Goal: Task Accomplishment & Management: Manage account settings

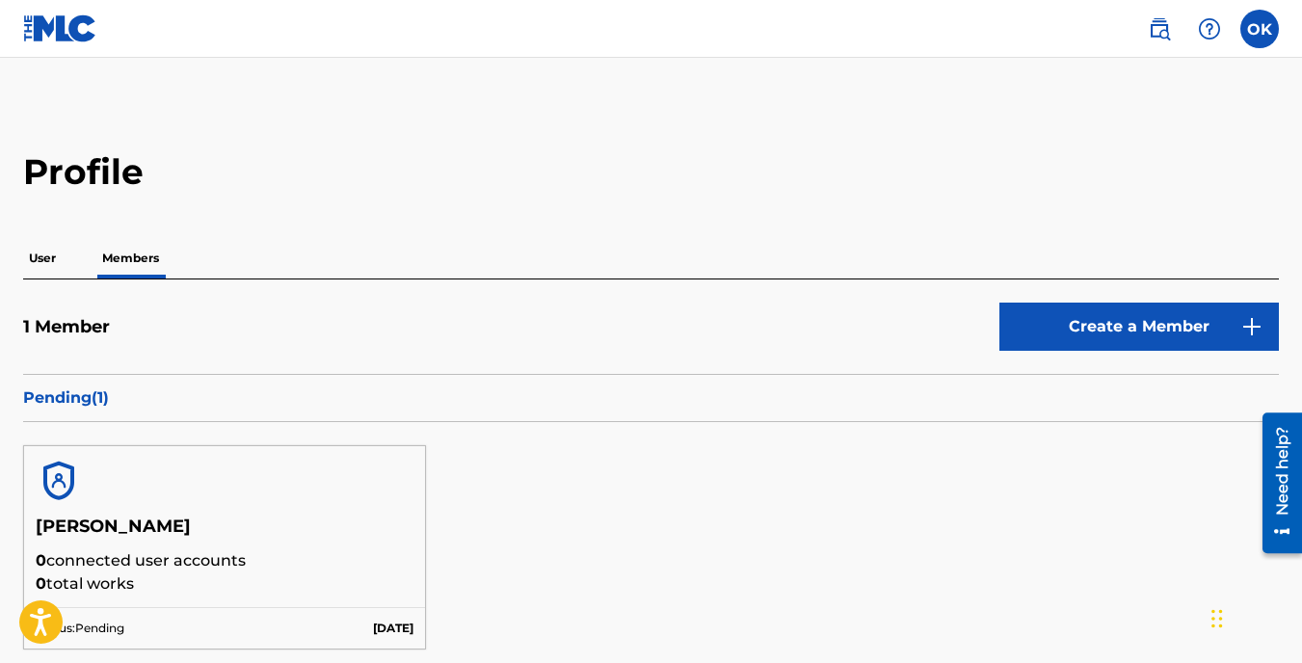
click at [1080, 306] on link "Create a Member" at bounding box center [1138, 327] width 279 height 48
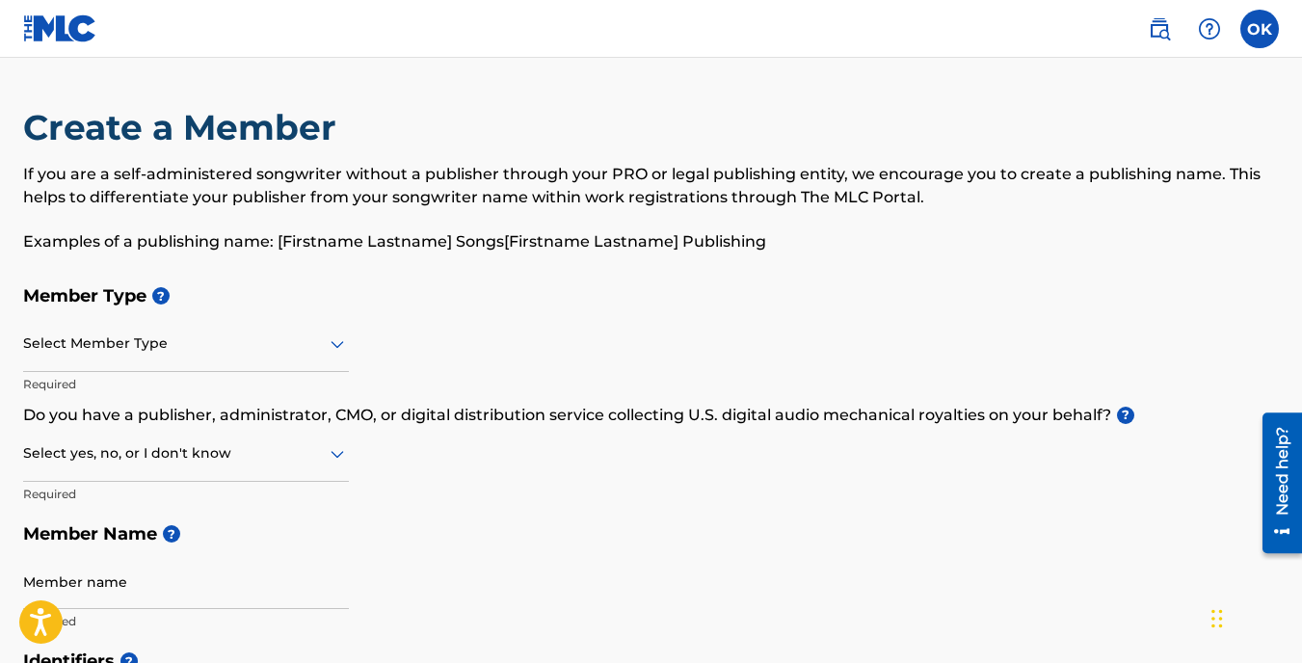
click at [1267, 34] on label at bounding box center [1259, 29] width 39 height 39
click at [1259, 29] on input "OK [PERSON_NAME] [EMAIL_ADDRESS][DOMAIN_NAME] Notification Preferences Profile …" at bounding box center [1259, 29] width 0 height 0
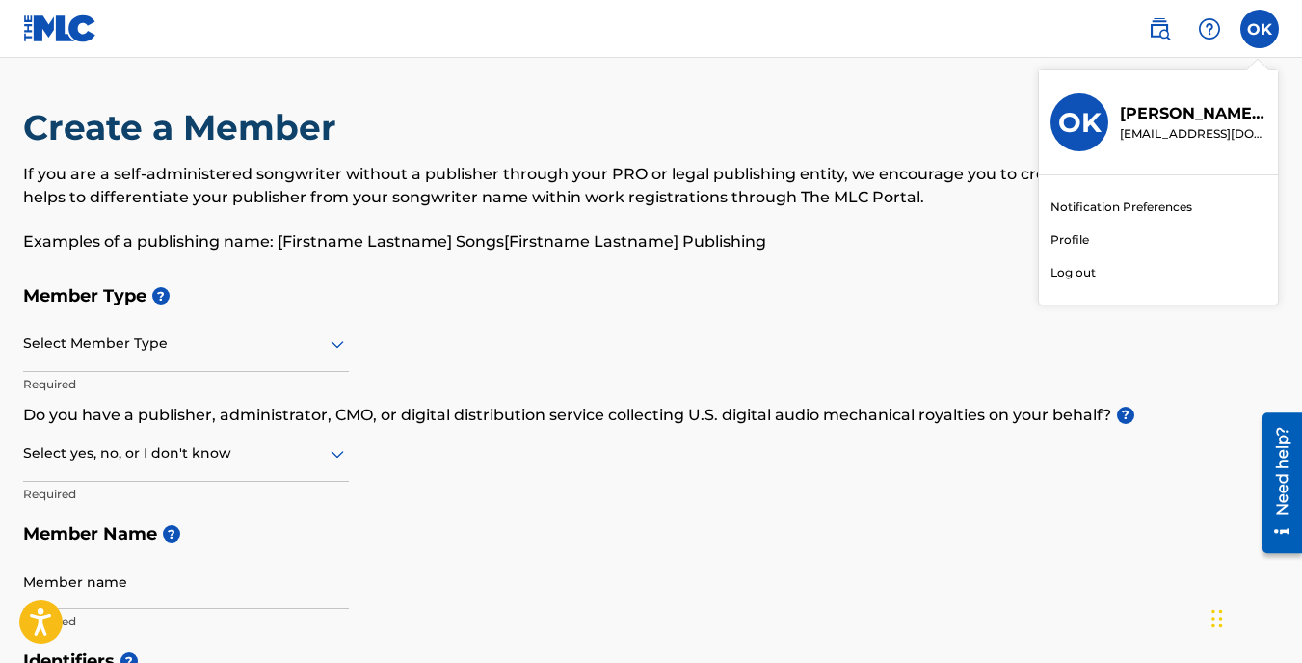
click at [1062, 238] on link "Profile" at bounding box center [1069, 239] width 39 height 17
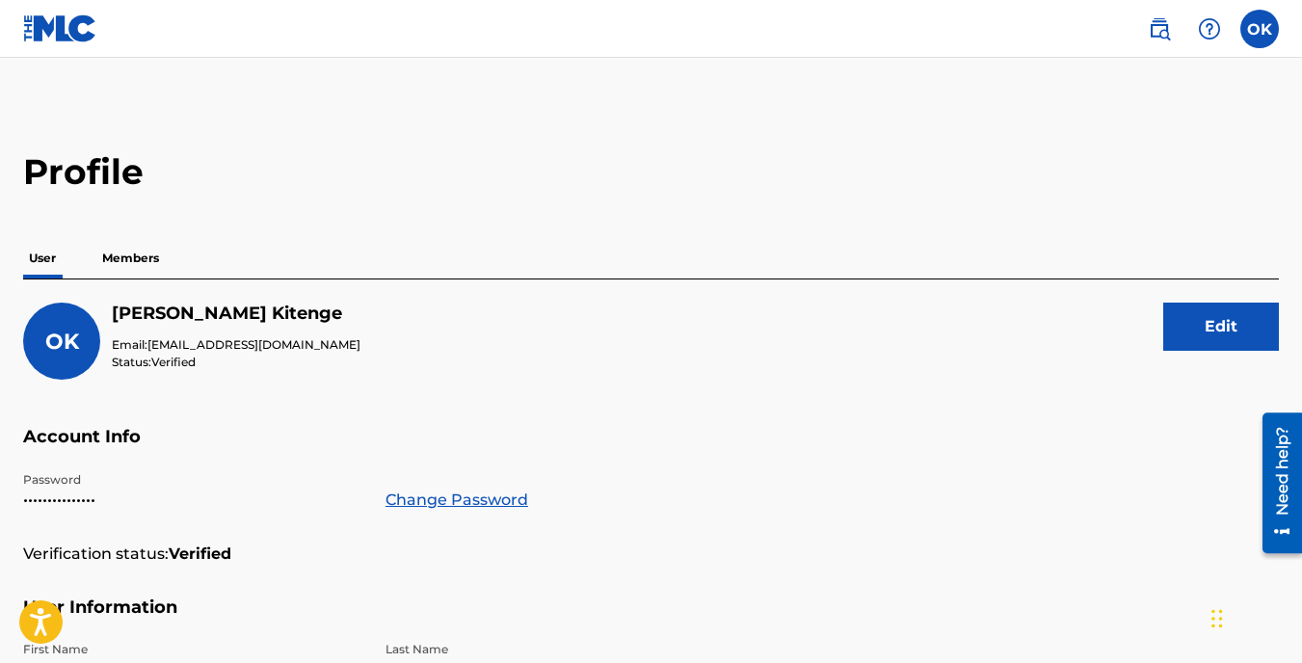
click at [139, 257] on p "Members" at bounding box center [130, 258] width 68 height 40
